Goal: Use online tool/utility: Utilize a website feature to perform a specific function

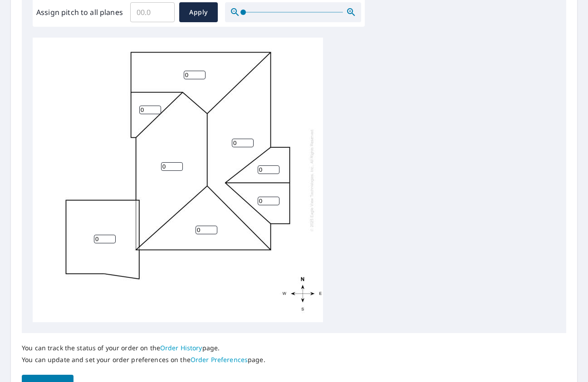
scroll to position [317, 0]
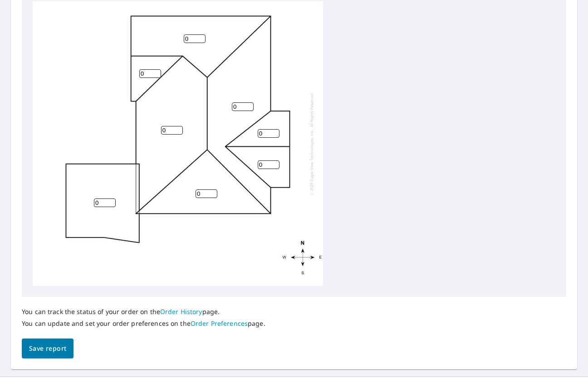
click at [102, 203] on input "0" at bounding box center [105, 203] width 22 height 9
drag, startPoint x: 102, startPoint y: 198, endPoint x: 84, endPoint y: 205, distance: 18.5
click at [84, 205] on div "0 0 0 0 0 0 0 0" at bounding box center [178, 143] width 290 height 285
click at [96, 200] on input "number" at bounding box center [105, 203] width 22 height 9
click at [98, 200] on input "number" at bounding box center [105, 203] width 22 height 9
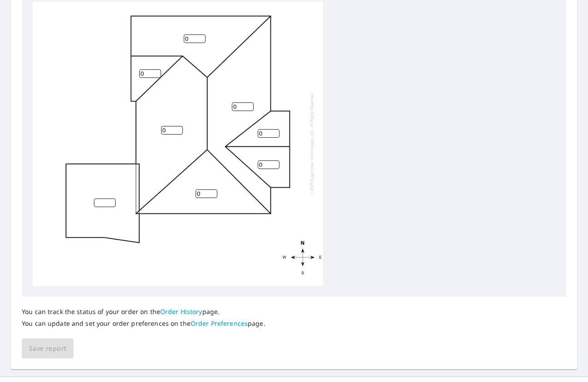
drag, startPoint x: 173, startPoint y: 161, endPoint x: 155, endPoint y: 155, distance: 18.6
click at [164, 158] on div "0 0 0 0 0 0 0" at bounding box center [178, 143] width 290 height 285
click at [103, 200] on input "number" at bounding box center [105, 203] width 22 height 9
click at [104, 201] on input "number" at bounding box center [105, 203] width 22 height 9
type input "0"
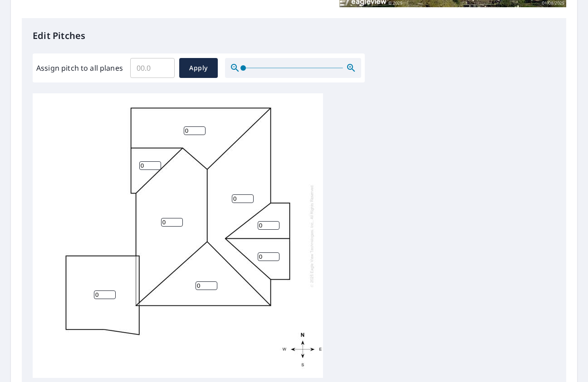
scroll to position [227, 0]
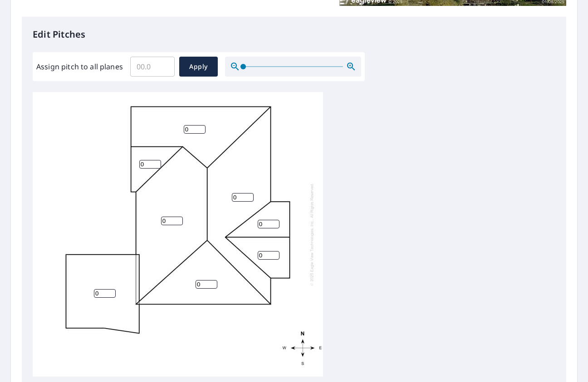
click at [141, 62] on input "Assign pitch to all planes" at bounding box center [152, 66] width 44 height 25
drag, startPoint x: 151, startPoint y: 166, endPoint x: 104, endPoint y: 166, distance: 47.2
click at [104, 166] on div "0 0 0 0 0 0 0 0" at bounding box center [178, 234] width 290 height 285
type input "5"
click at [155, 68] on input "Assign pitch to all planes" at bounding box center [152, 66] width 44 height 25
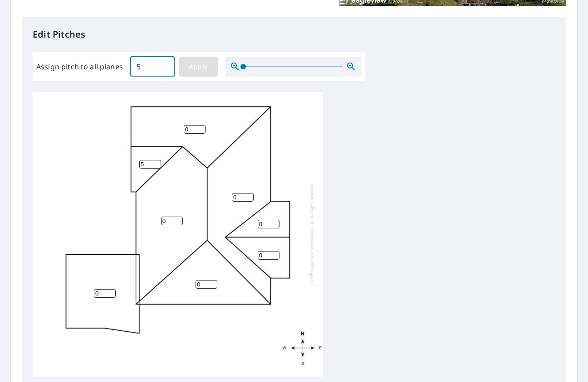
type input "5"
click at [181, 73] on button "Apply" at bounding box center [198, 67] width 39 height 20
type input "5"
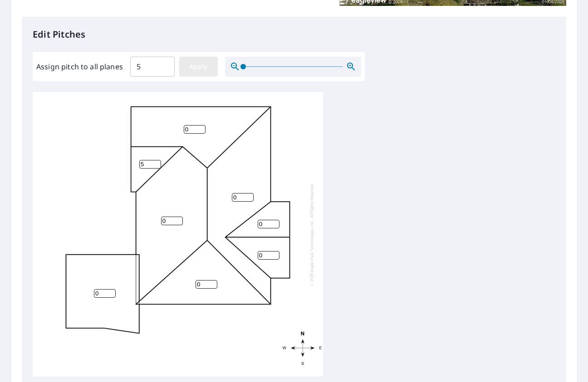
type input "5"
drag, startPoint x: 100, startPoint y: 291, endPoint x: 85, endPoint y: 295, distance: 15.2
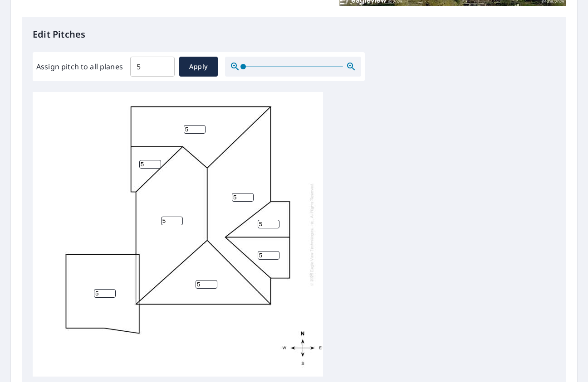
click at [85, 295] on div "5 5 5 5 5 5 5 5" at bounding box center [178, 234] width 290 height 285
type input "0"
click at [76, 154] on div "5 5 0 5 5 5 5 5" at bounding box center [178, 234] width 290 height 285
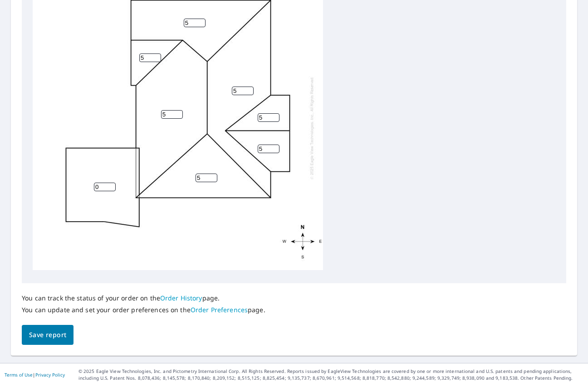
scroll to position [335, 0]
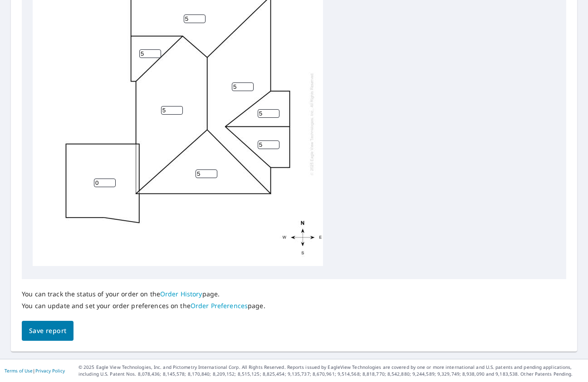
click at [39, 321] on button "Save report" at bounding box center [48, 331] width 52 height 20
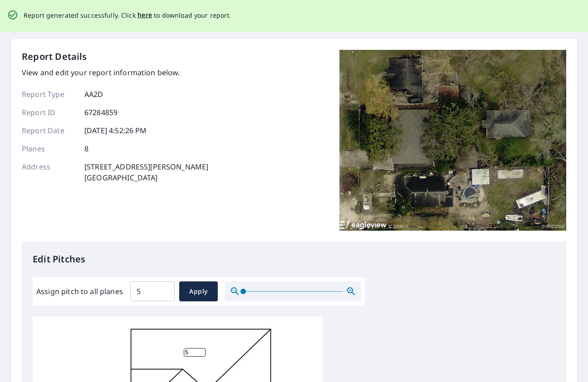
scroll to position [0, 0]
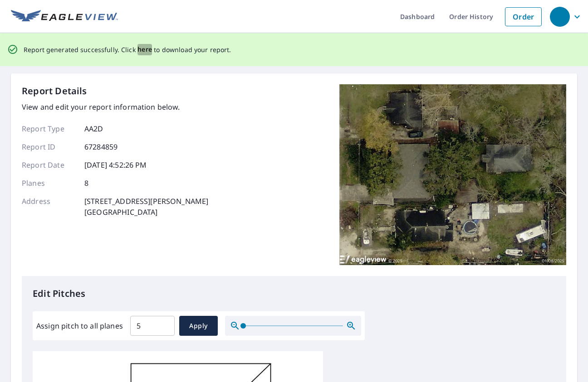
click at [149, 52] on span "here" at bounding box center [144, 49] width 15 height 11
